Goal: Check status: Check status

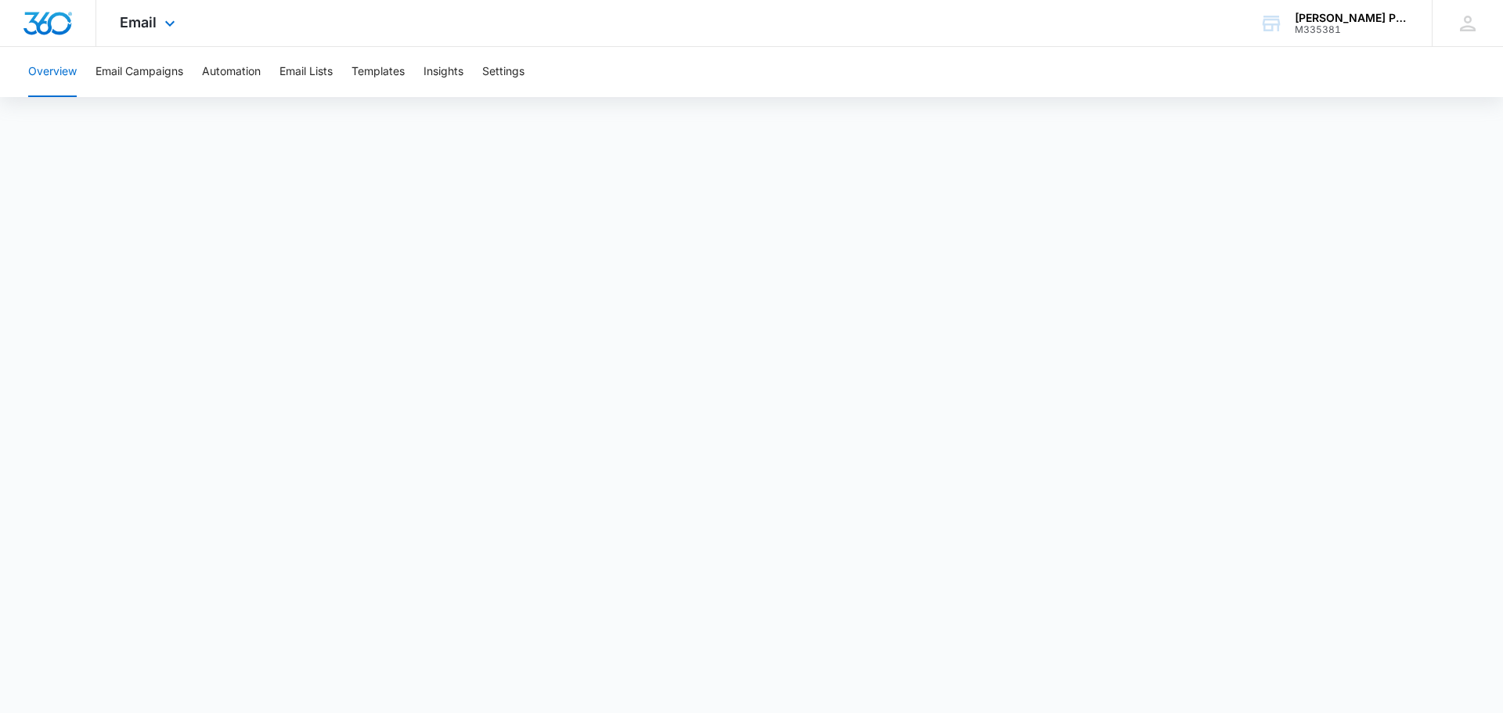
click at [139, 31] on div "Email Apps Reputation Websites Forms CRM Email Social Payments POS Content Ads …" at bounding box center [149, 23] width 106 height 46
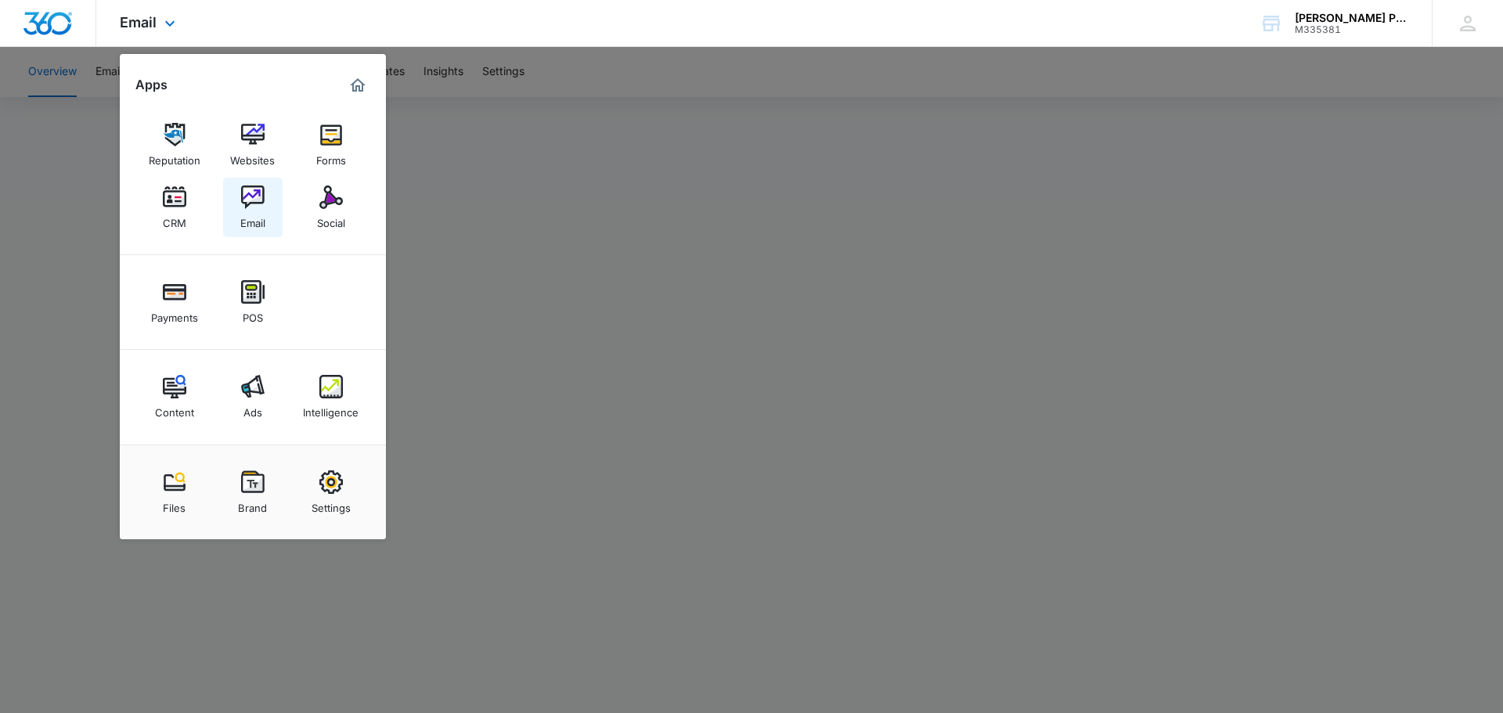
click at [267, 211] on link "Email" at bounding box center [252, 207] width 59 height 59
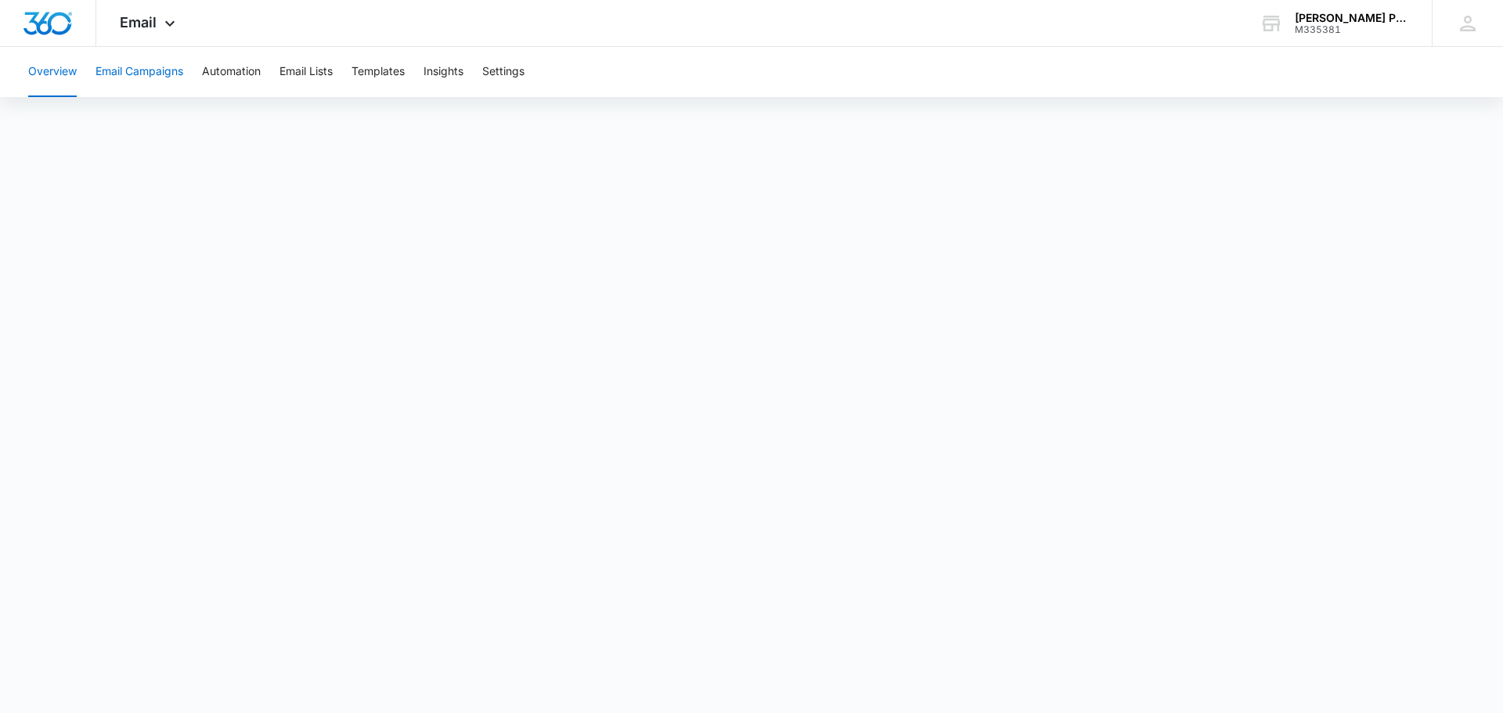
click at [125, 73] on button "Email Campaigns" at bounding box center [139, 72] width 88 height 50
click at [136, 29] on span "Email" at bounding box center [138, 22] width 37 height 16
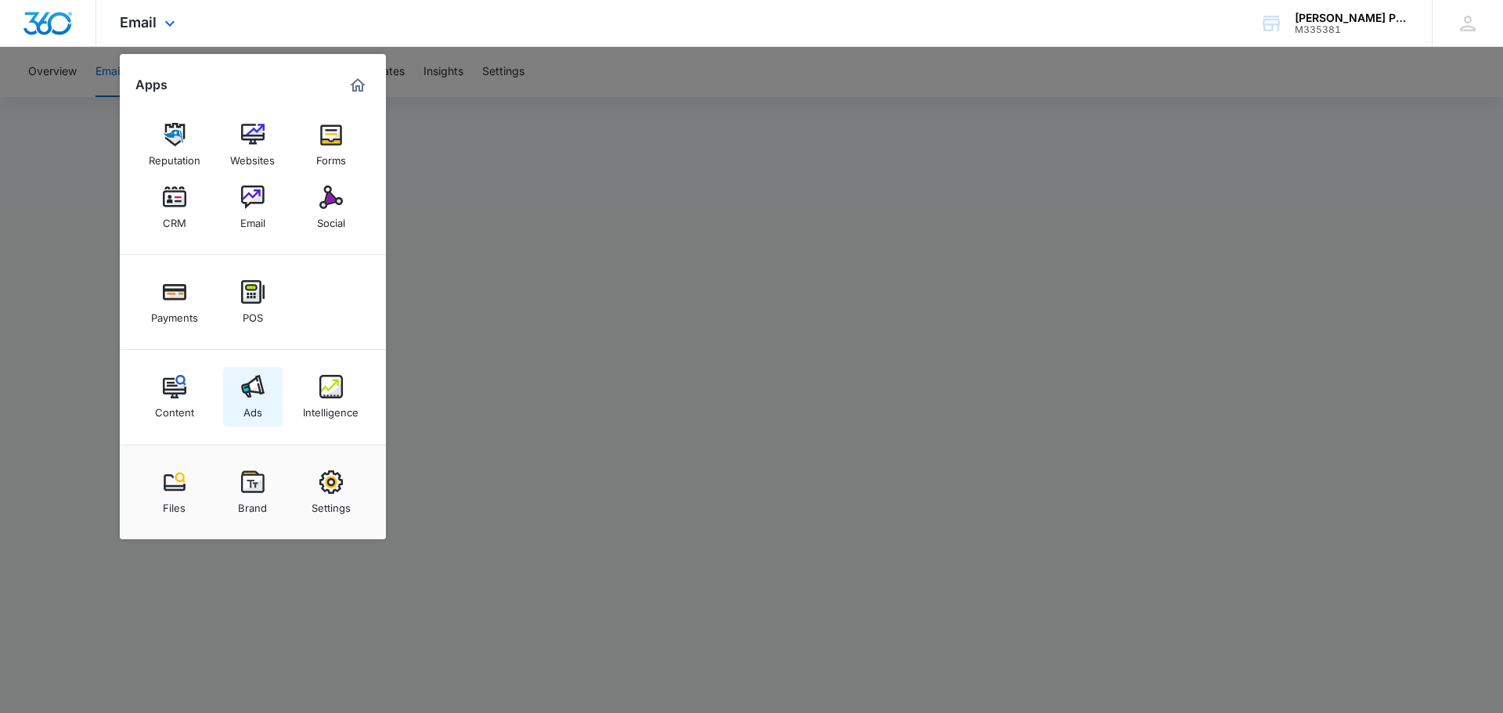
click at [263, 400] on link "Ads" at bounding box center [252, 396] width 59 height 59
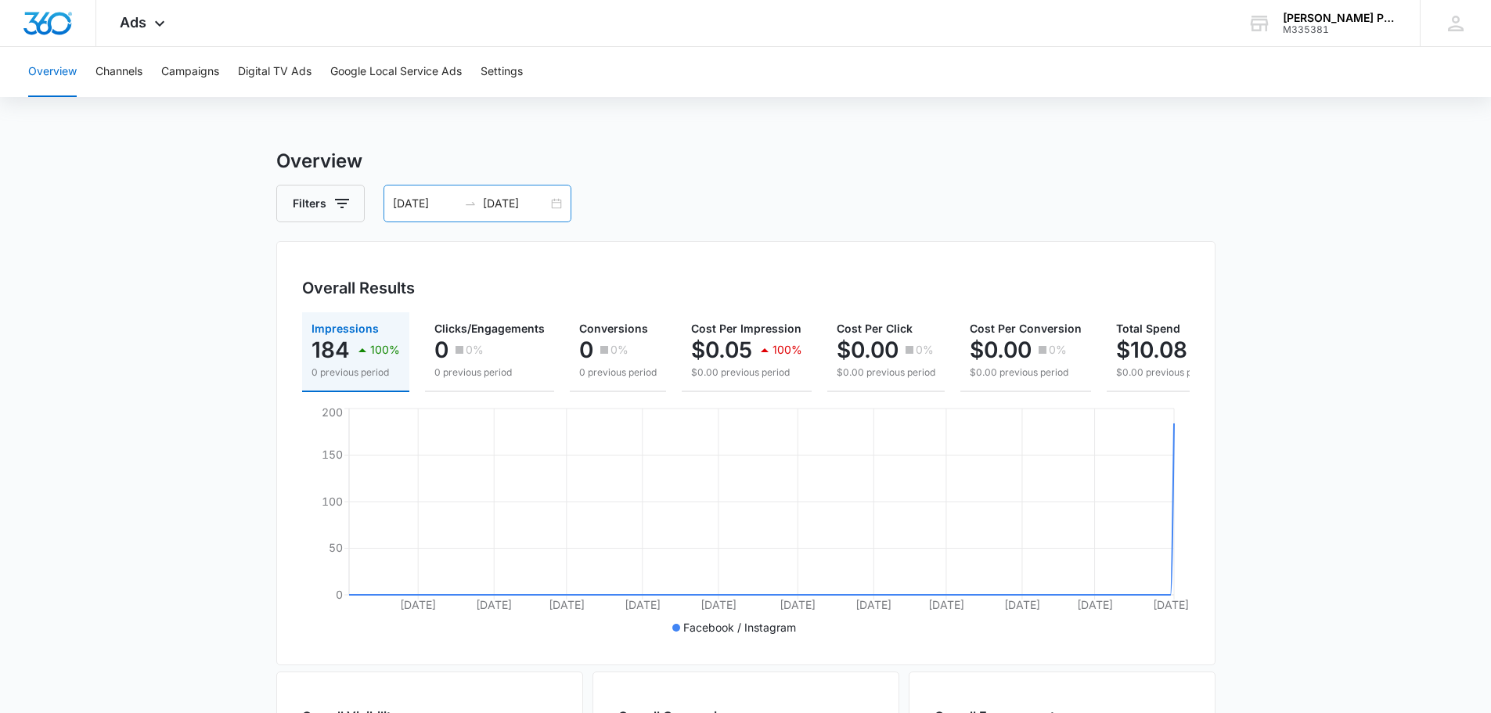
click at [556, 205] on div "[DATE] [DATE]" at bounding box center [477, 204] width 188 height 38
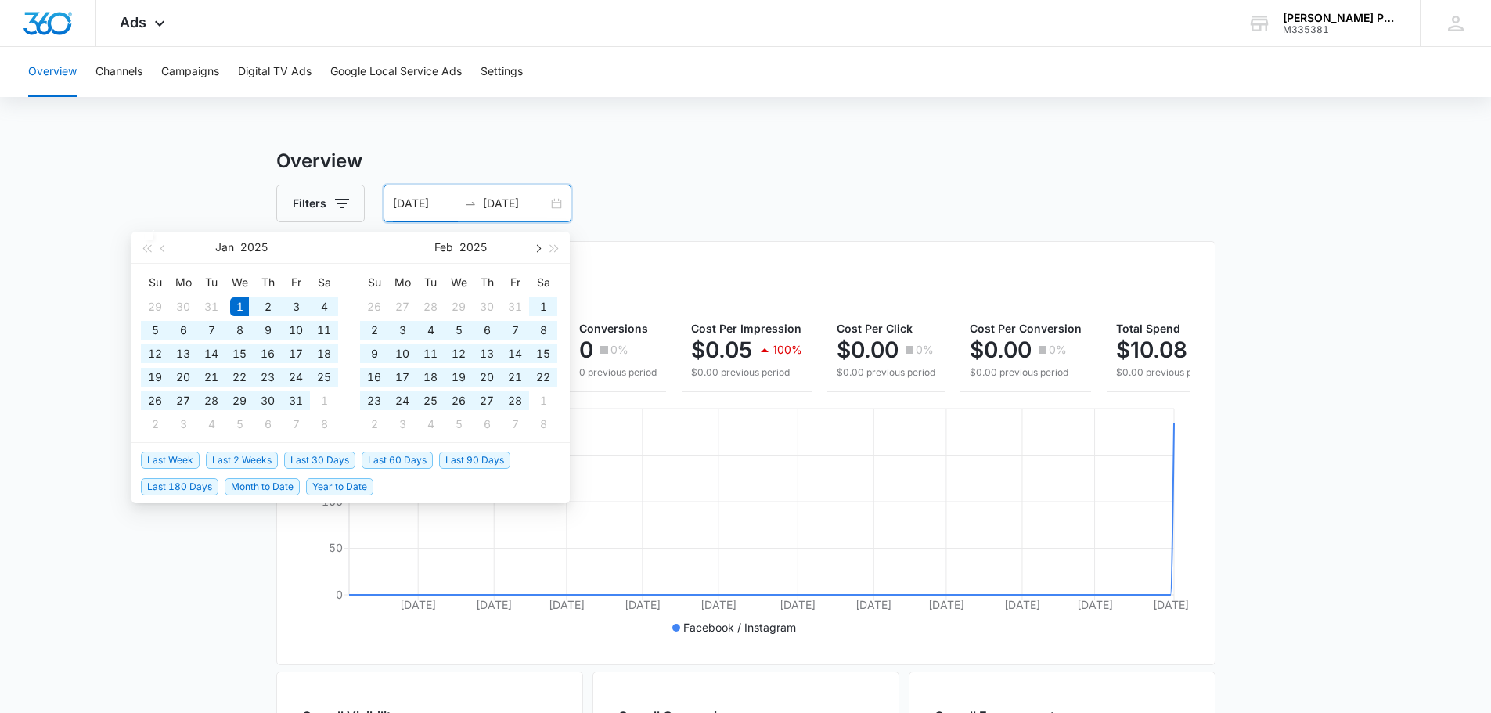
click at [542, 251] on button "button" at bounding box center [536, 247] width 17 height 31
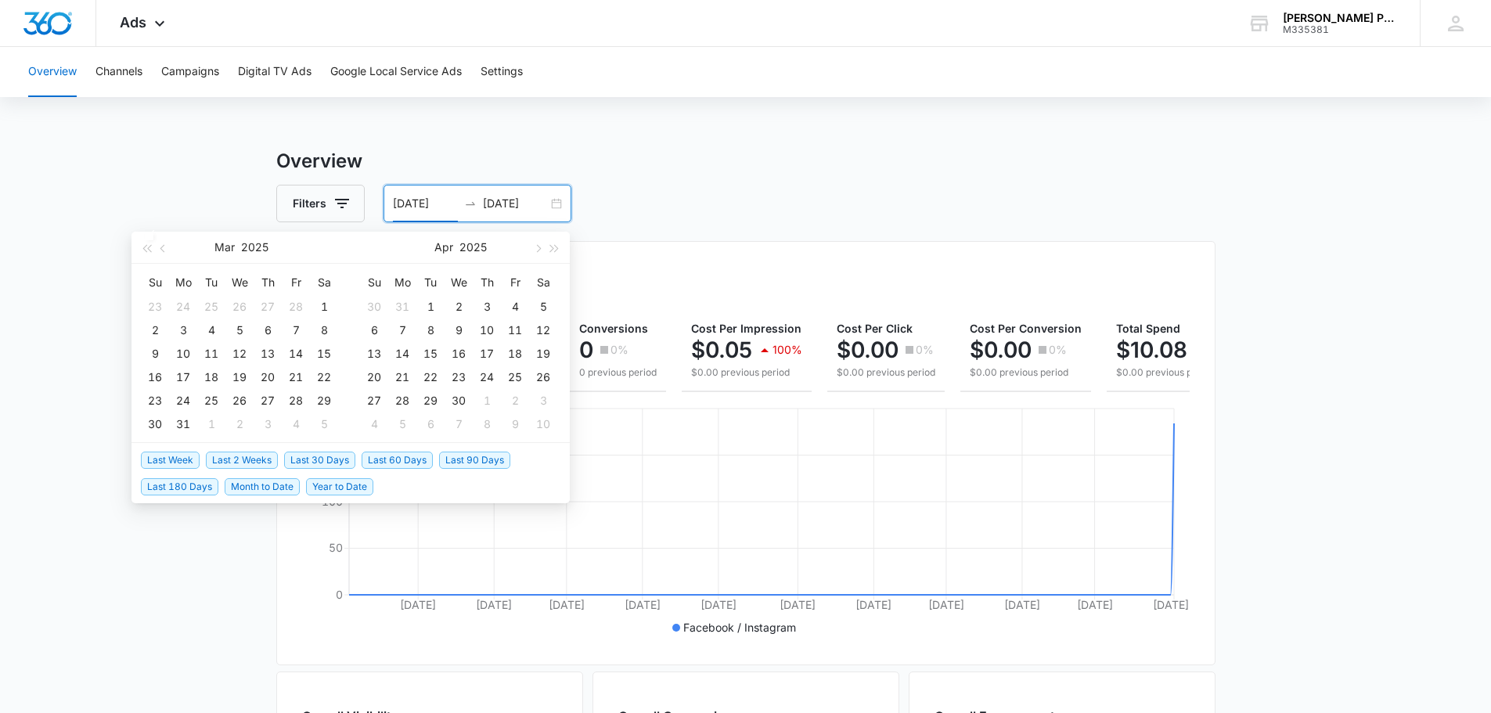
click at [467, 463] on span "Last 90 Days" at bounding box center [474, 460] width 71 height 17
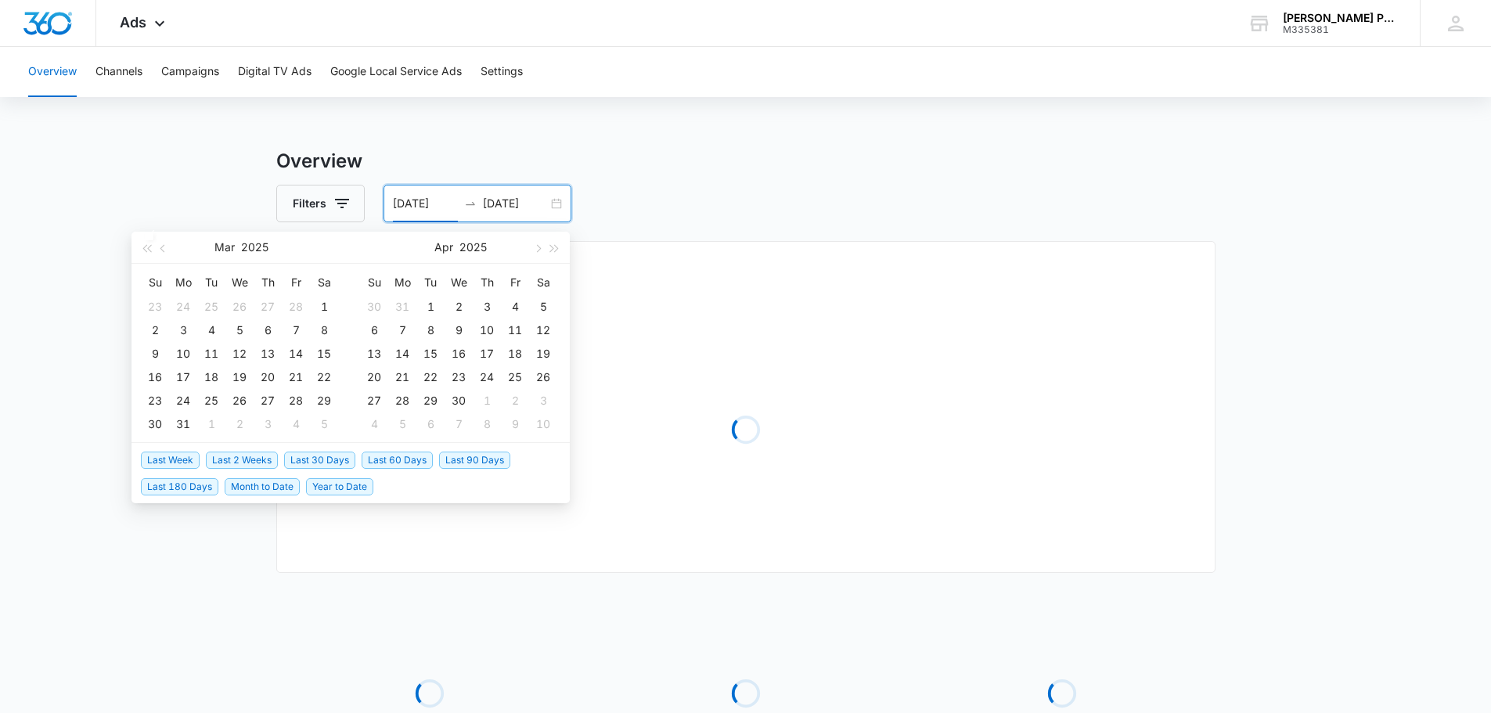
type input "[DATE]"
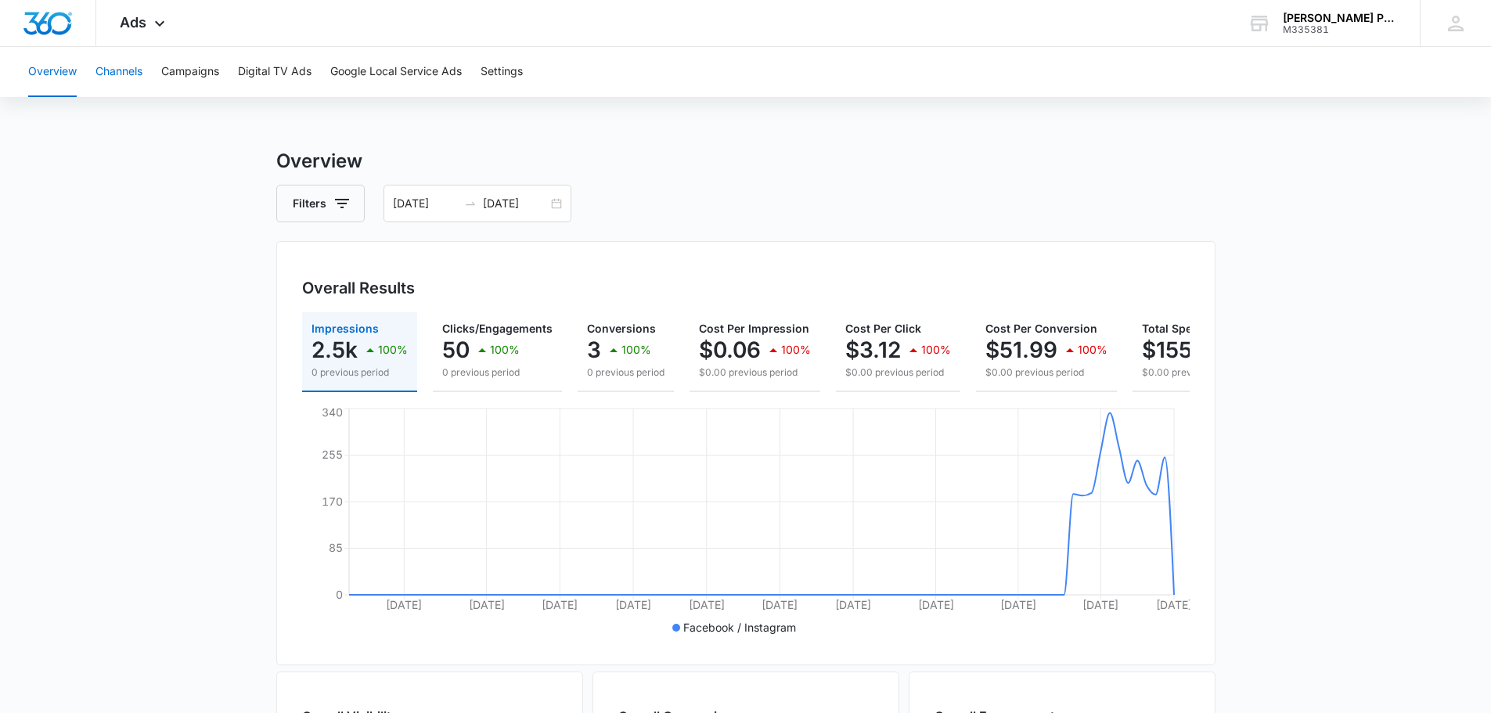
click at [107, 76] on button "Channels" at bounding box center [118, 72] width 47 height 50
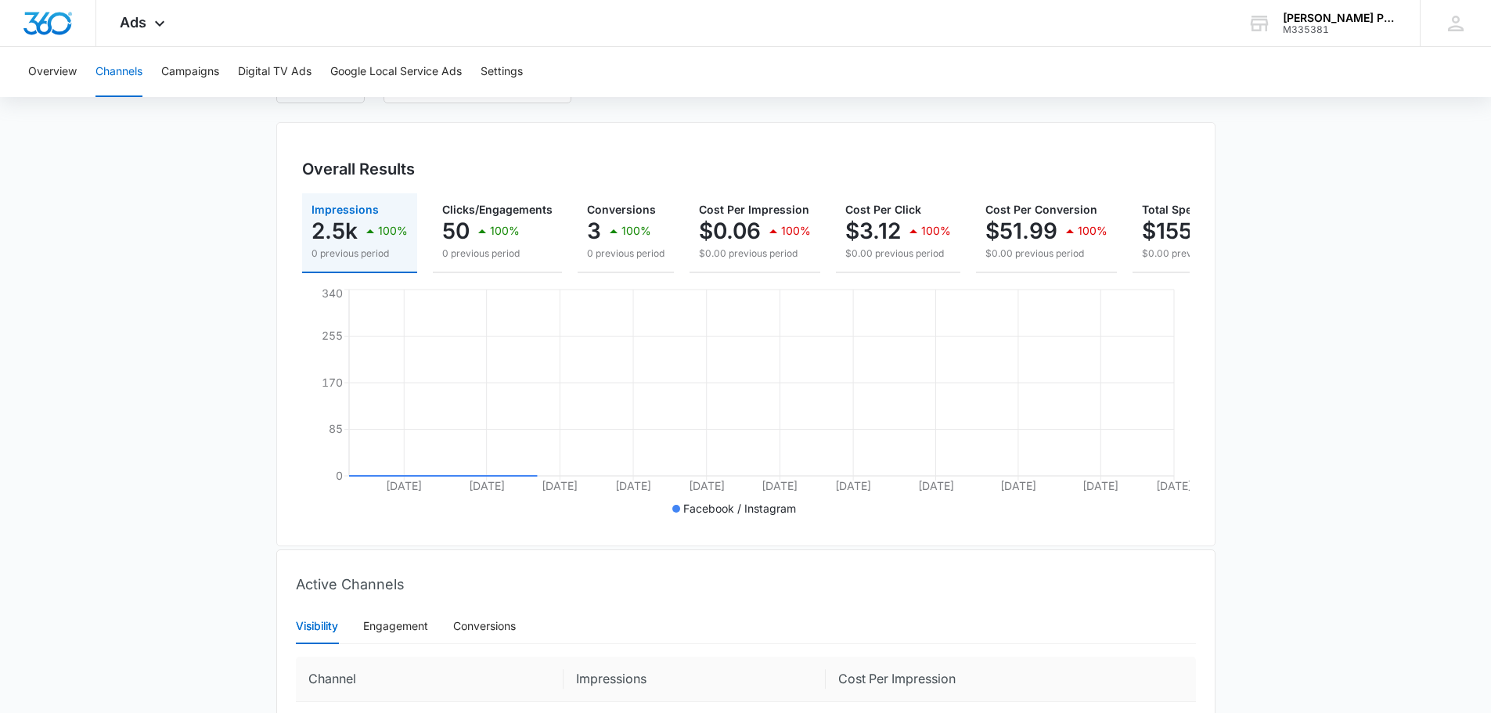
scroll to position [284, 0]
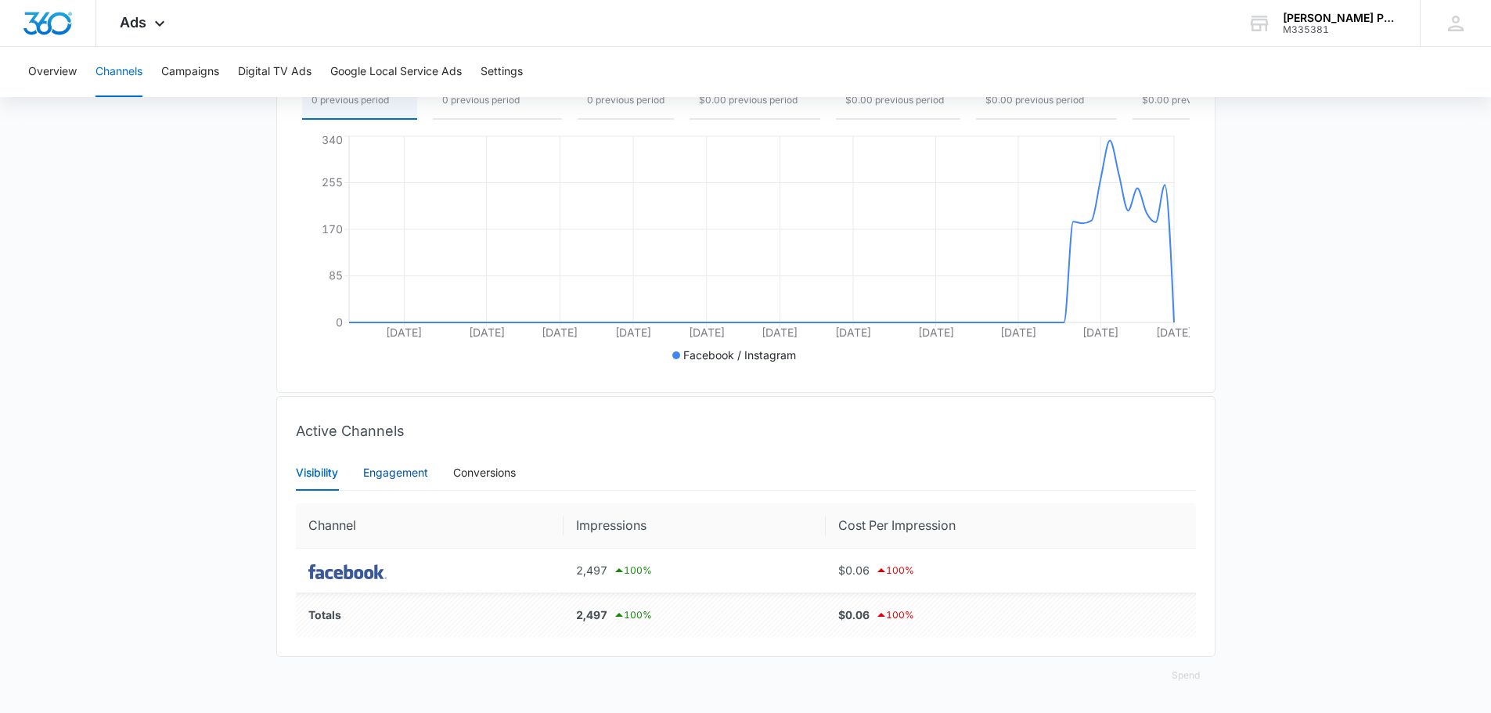
drag, startPoint x: 402, startPoint y: 473, endPoint x: 401, endPoint y: 481, distance: 8.0
click at [401, 474] on div "Engagement" at bounding box center [395, 472] width 65 height 17
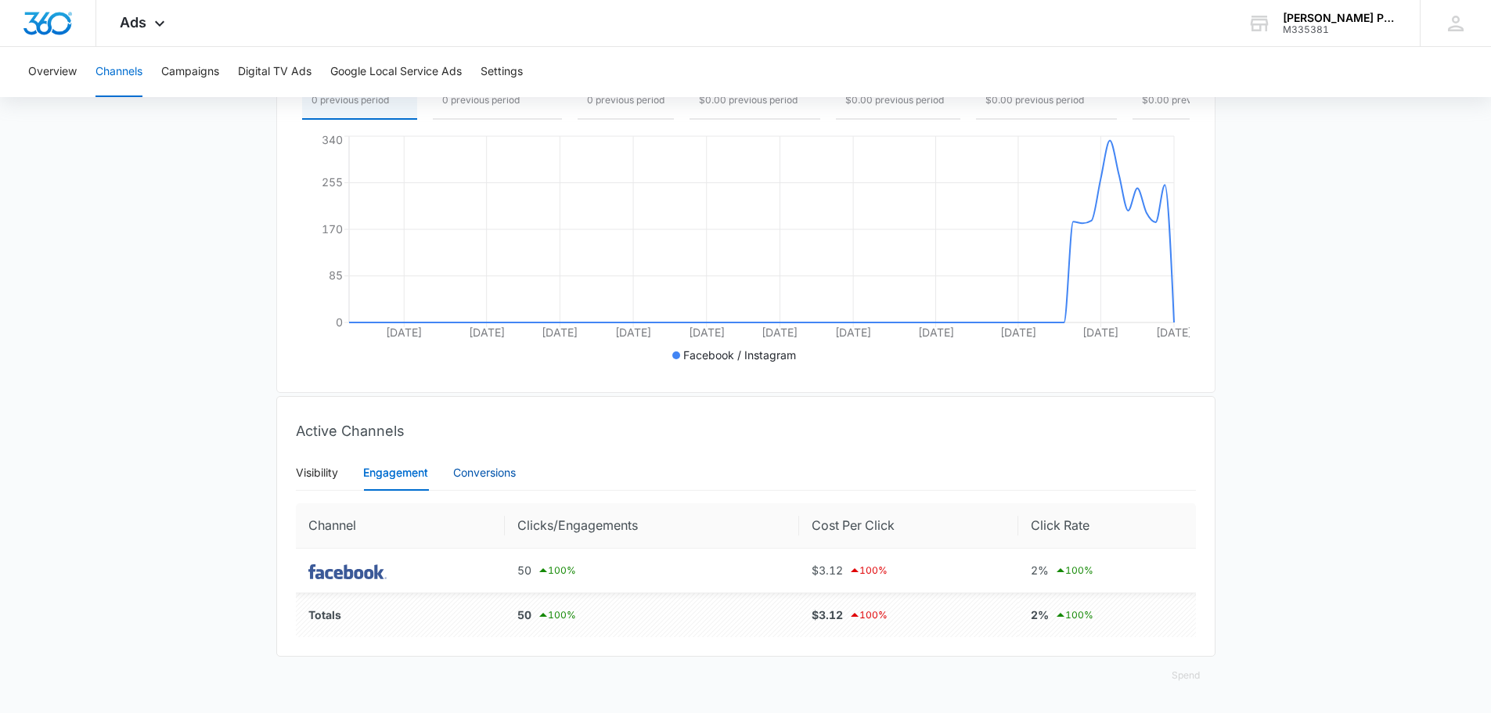
click at [472, 481] on div "Conversions" at bounding box center [484, 472] width 63 height 17
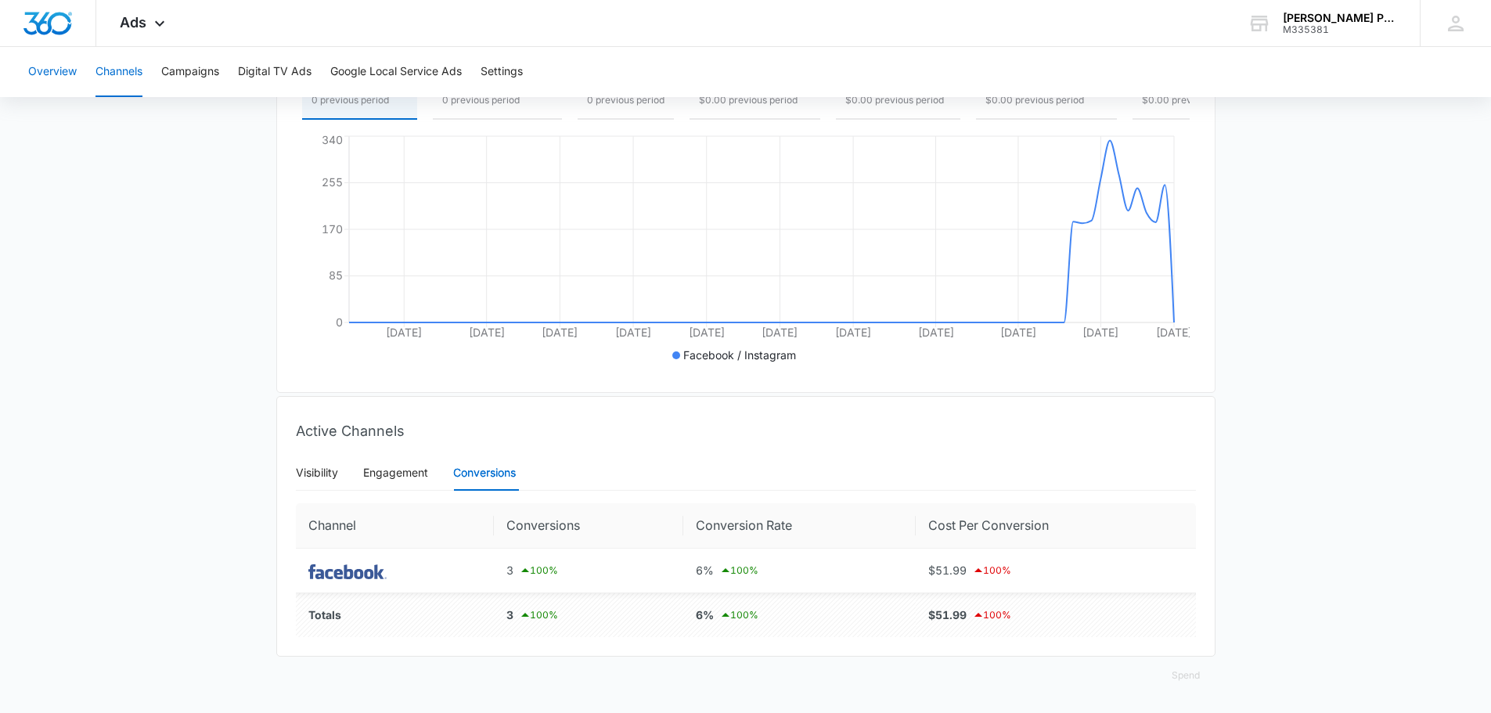
click at [72, 76] on button "Overview" at bounding box center [52, 72] width 49 height 50
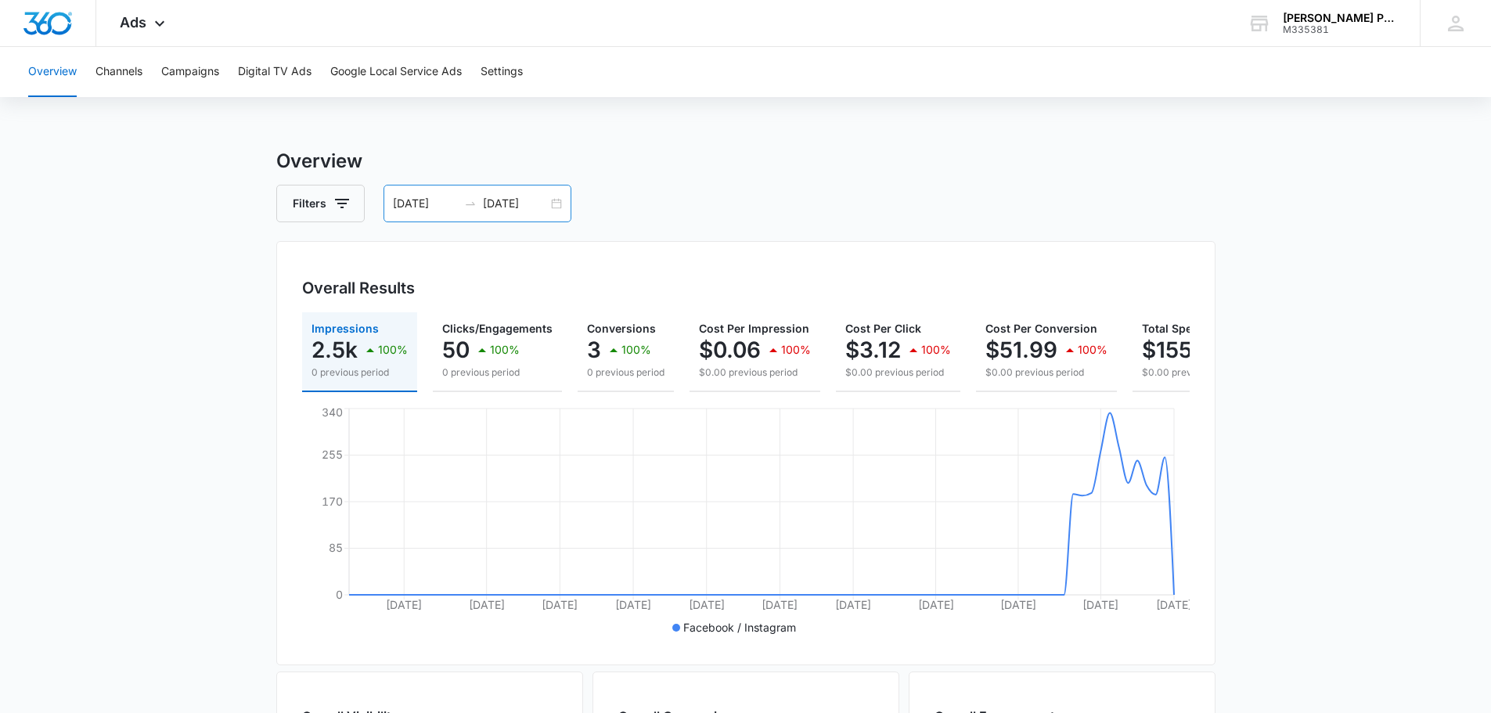
click at [555, 206] on div "[DATE] [DATE]" at bounding box center [477, 204] width 188 height 38
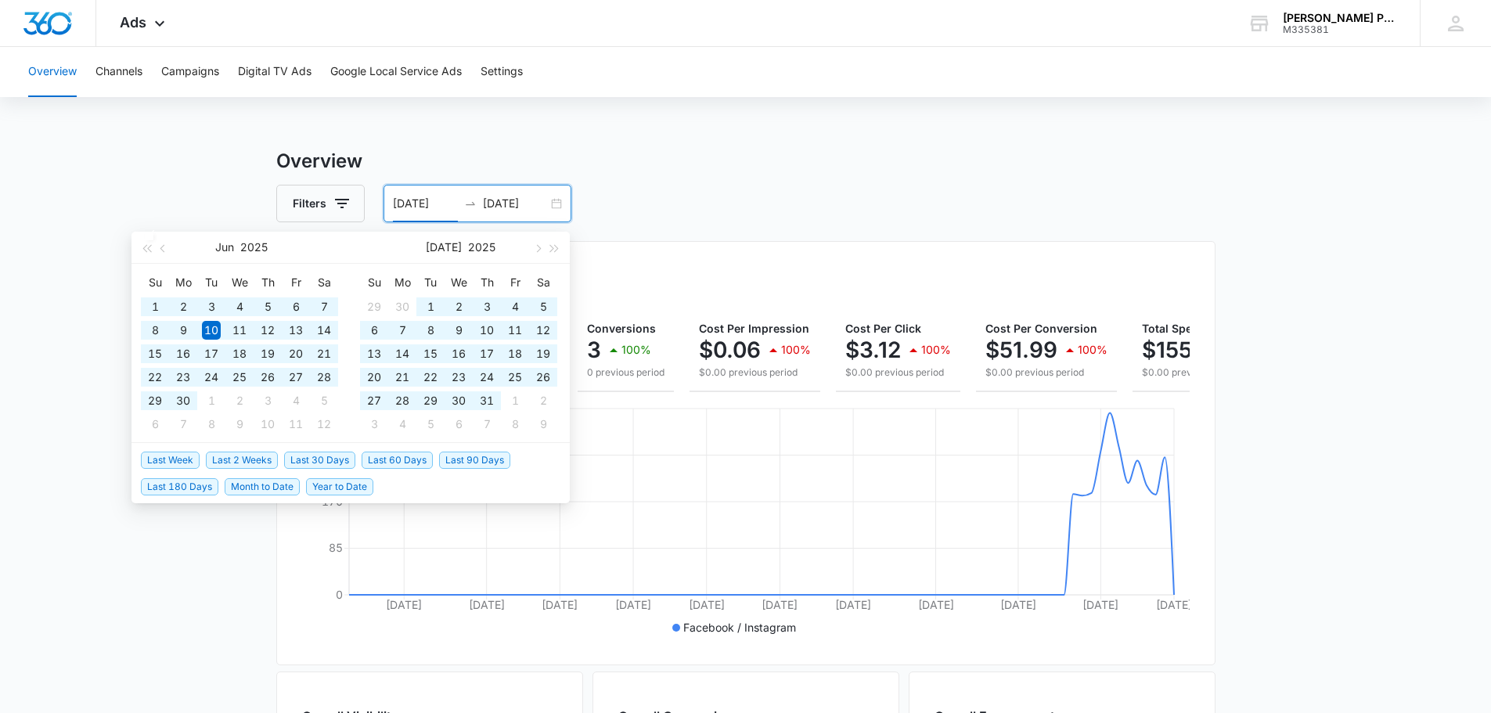
click at [340, 491] on span "Year to Date" at bounding box center [339, 486] width 67 height 17
type input "[DATE]"
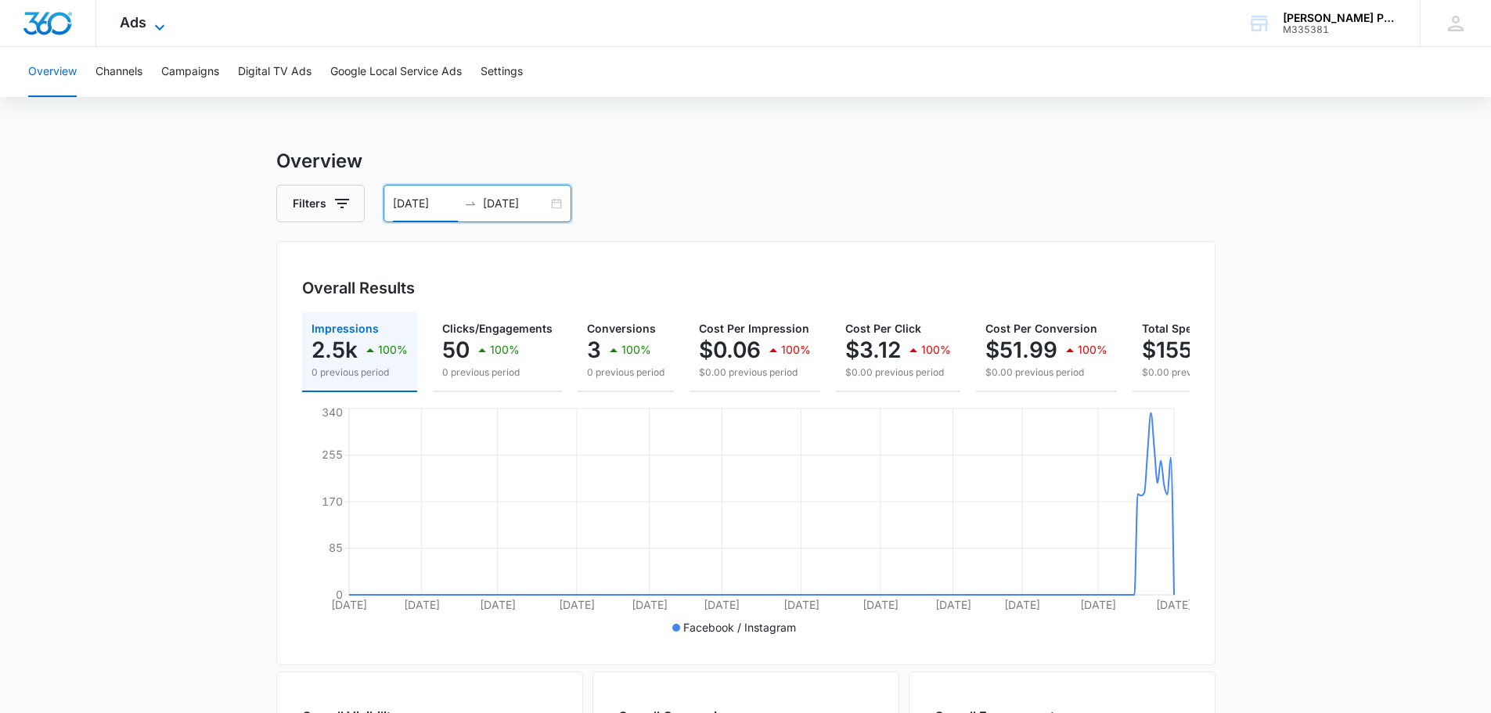
click at [154, 22] on icon at bounding box center [159, 27] width 19 height 19
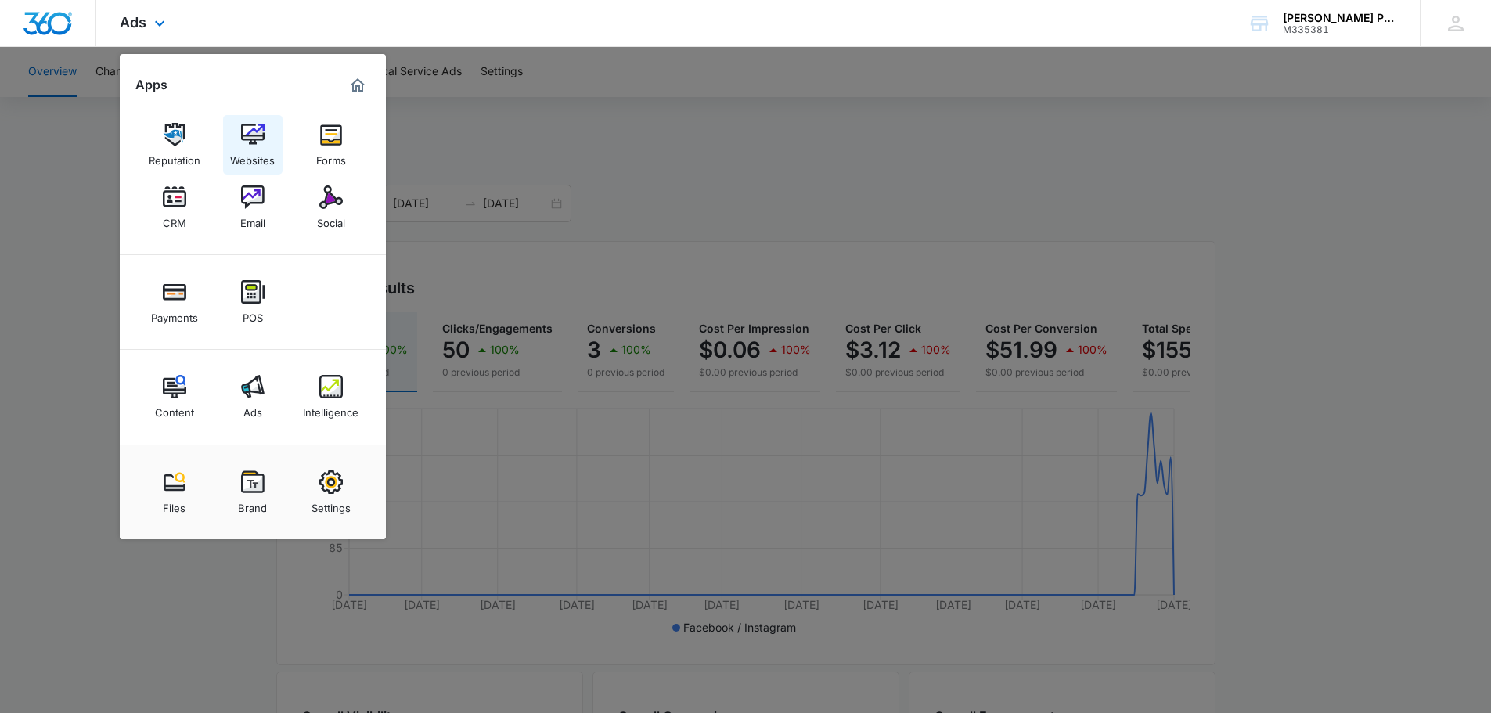
click at [253, 123] on img at bounding box center [252, 134] width 23 height 23
